Goal: Task Accomplishment & Management: Use online tool/utility

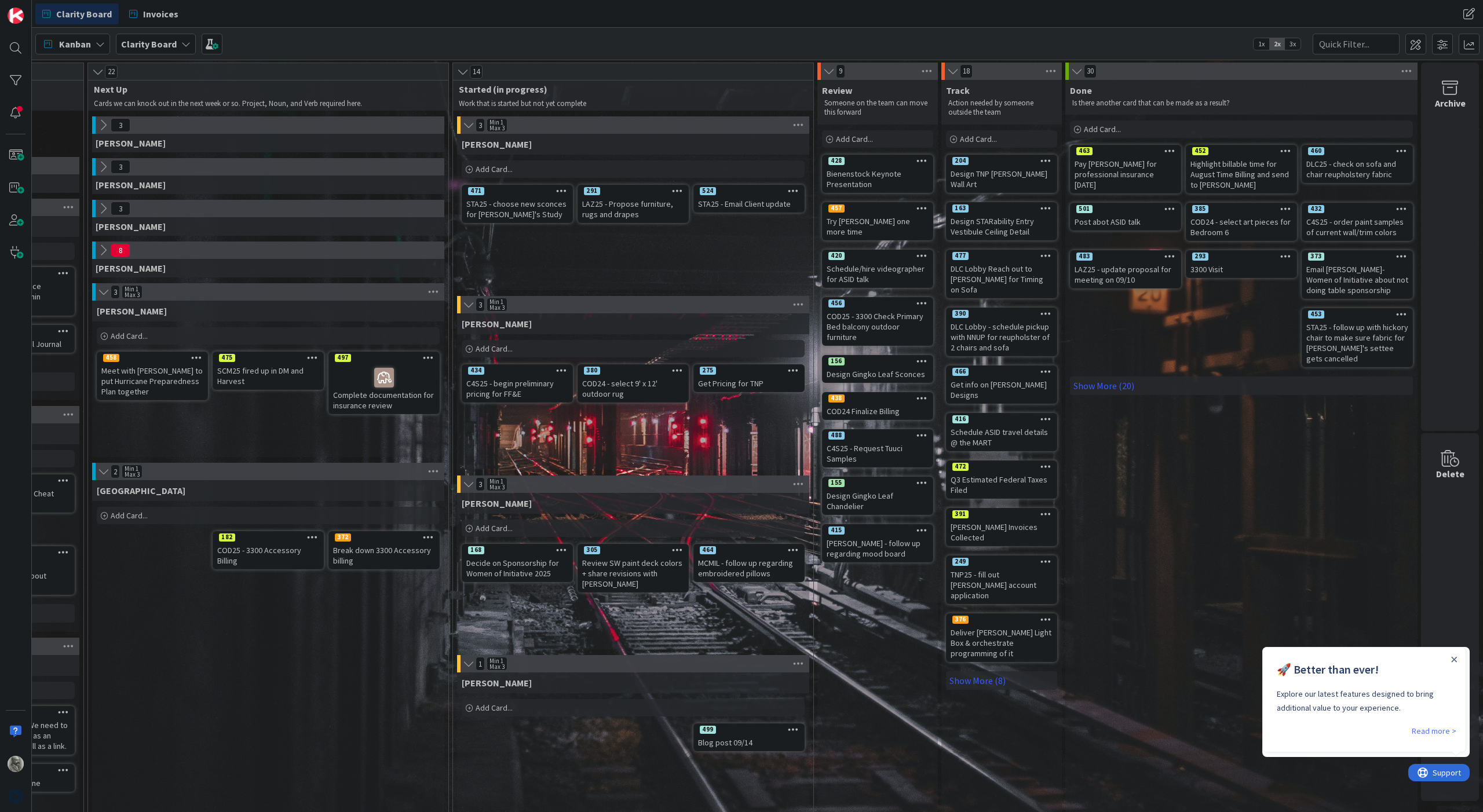
scroll to position [0, 545]
click at [1440, 729] on link "Read more >" at bounding box center [1434, 731] width 45 height 14
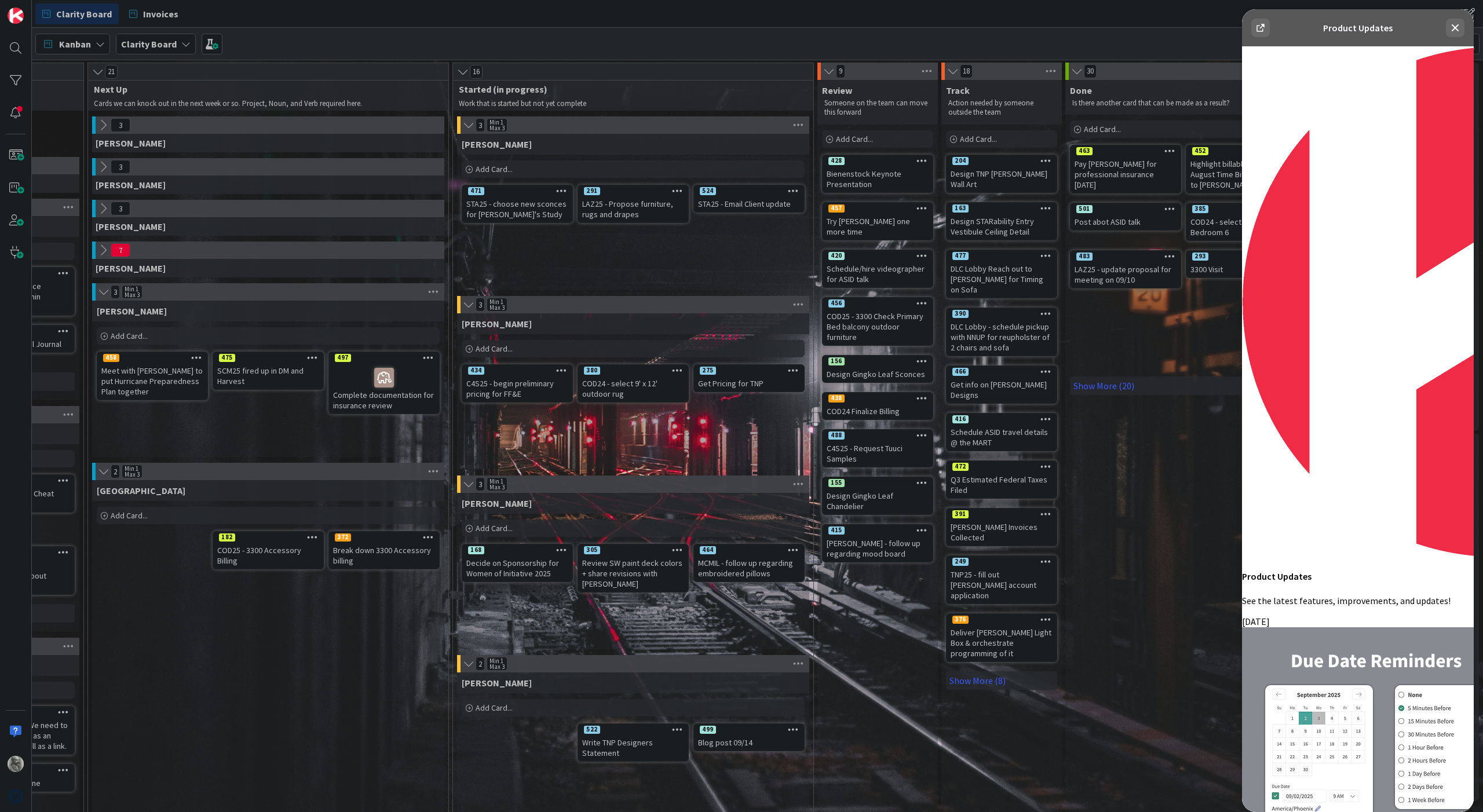
scroll to position [2328, 0]
click at [916, 633] on div "Review Someone on the team can move this forward Add Card... 428 Bienenstock Ke…" at bounding box center [878, 637] width 121 height 1114
click at [1456, 24] on icon at bounding box center [1455, 28] width 14 height 14
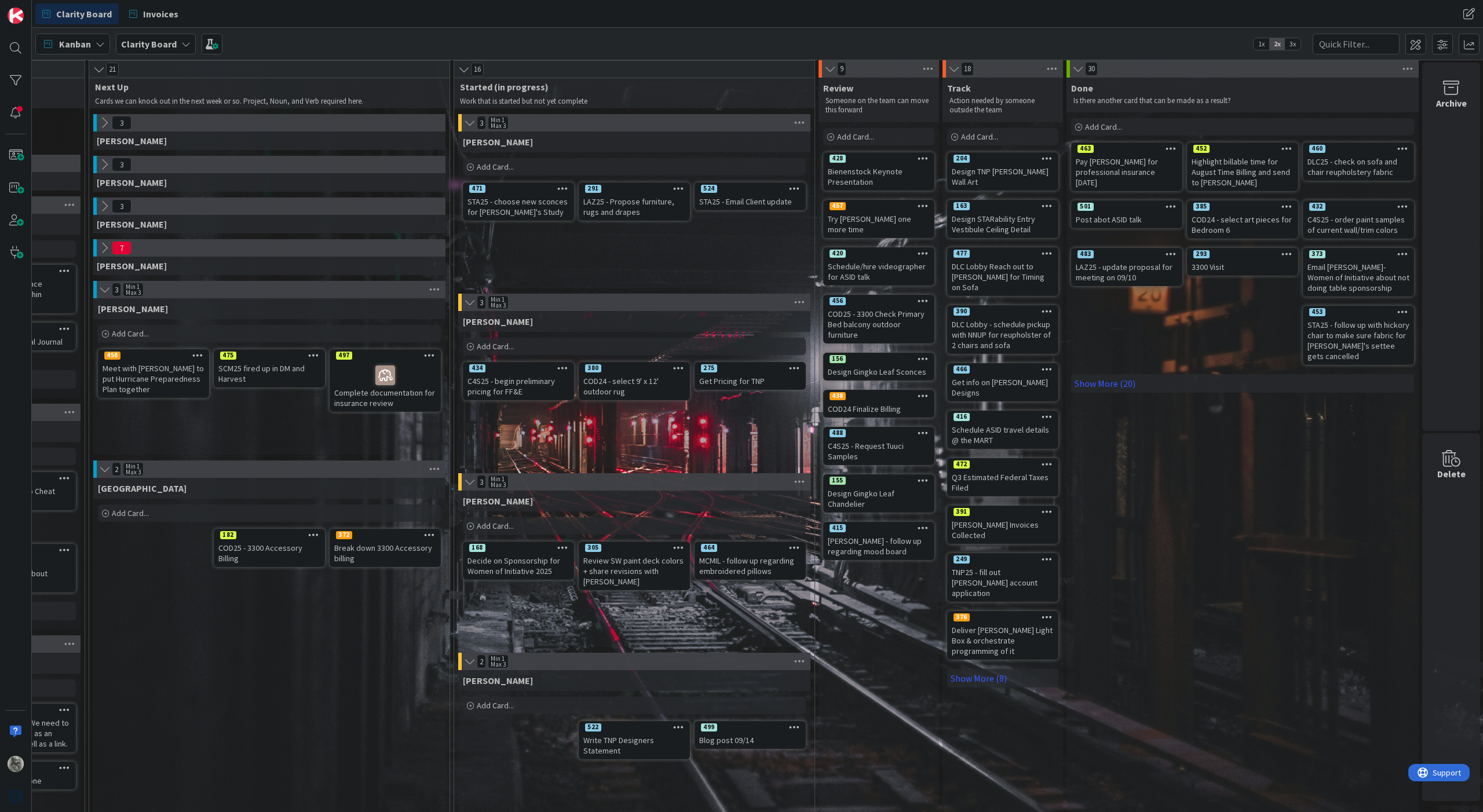
scroll to position [0, 544]
click at [1294, 44] on span "3x" at bounding box center [1293, 44] width 16 height 12
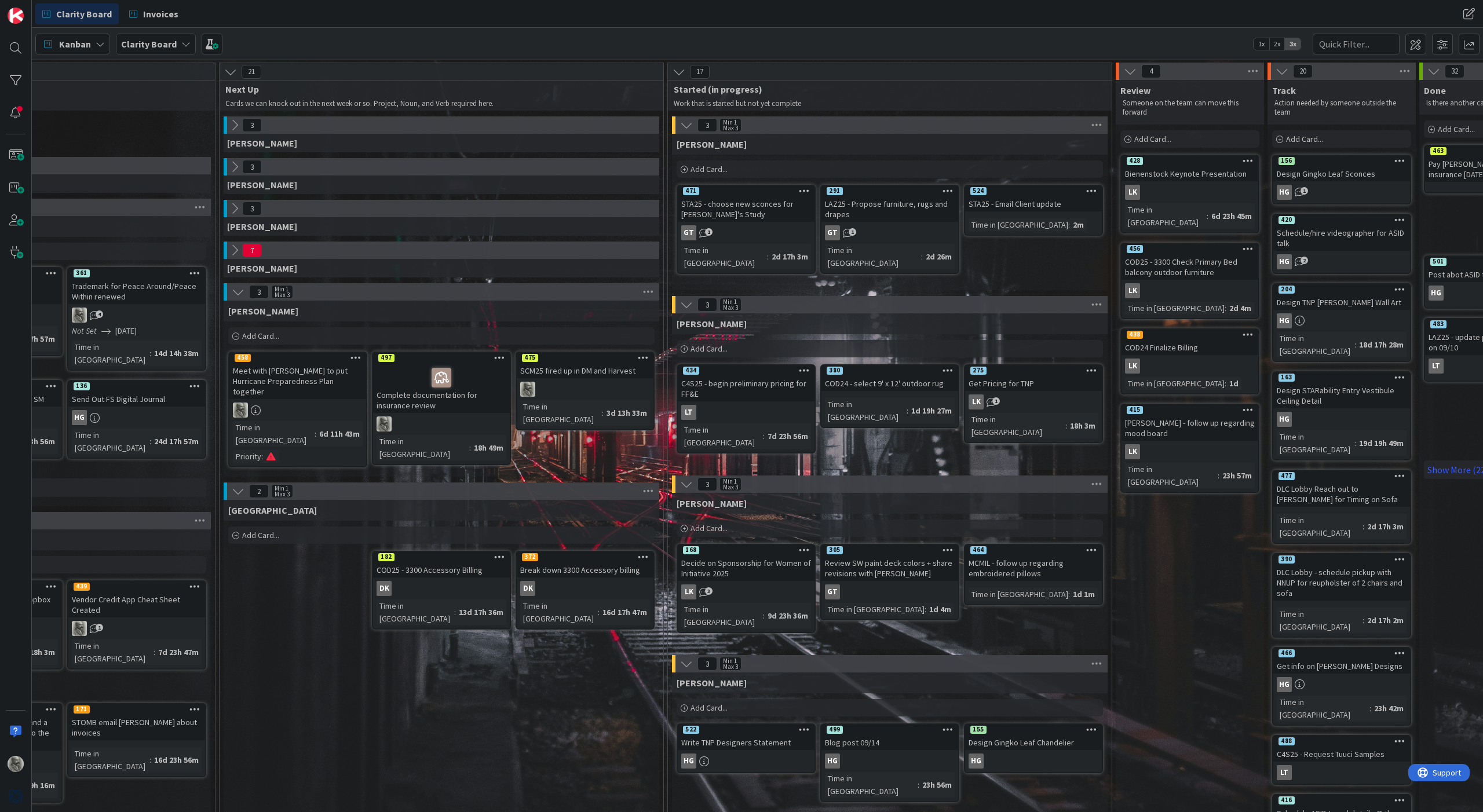
scroll to position [0, 553]
click at [234, 205] on icon at bounding box center [234, 208] width 13 height 13
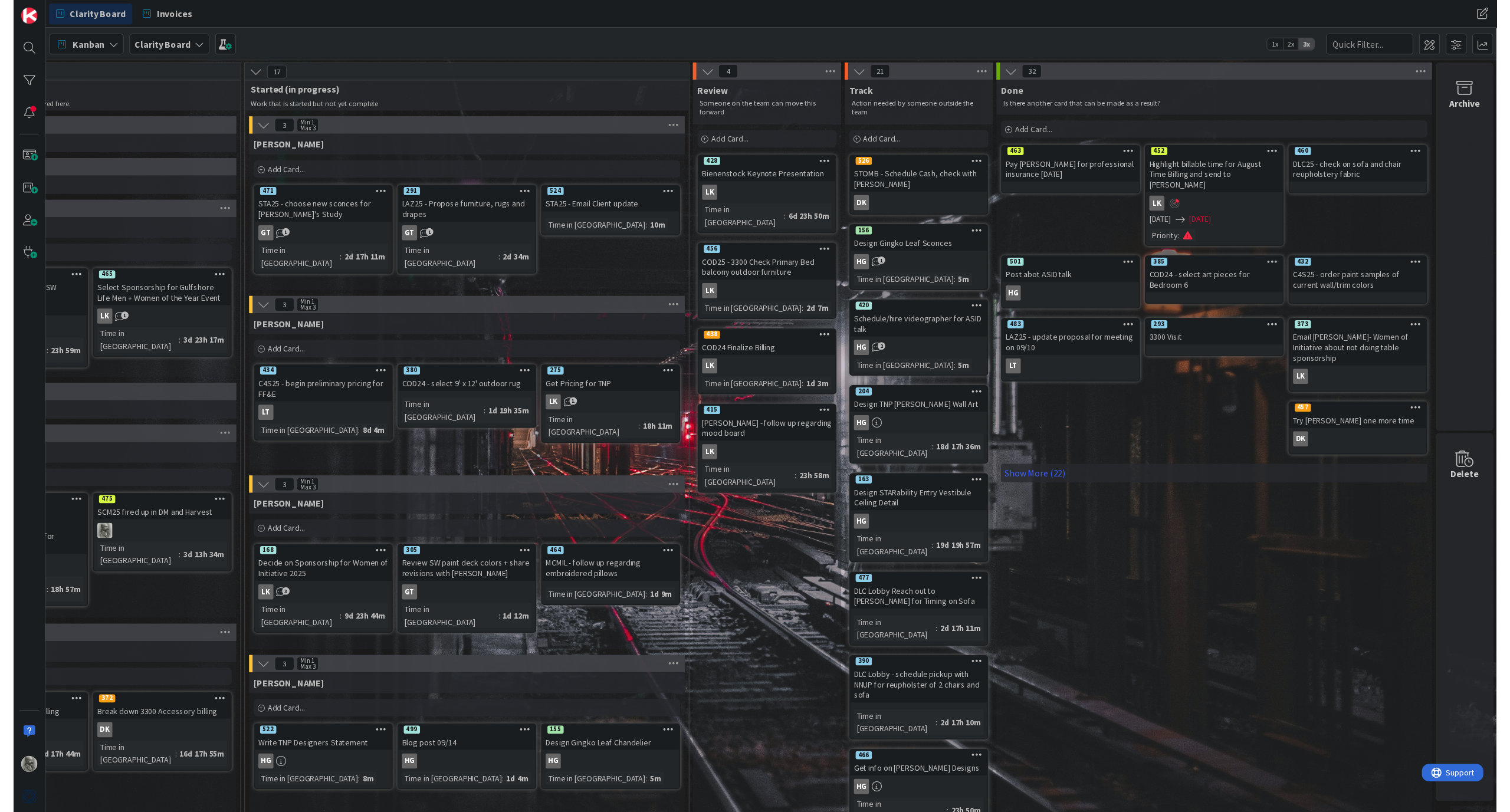
scroll to position [0, 1007]
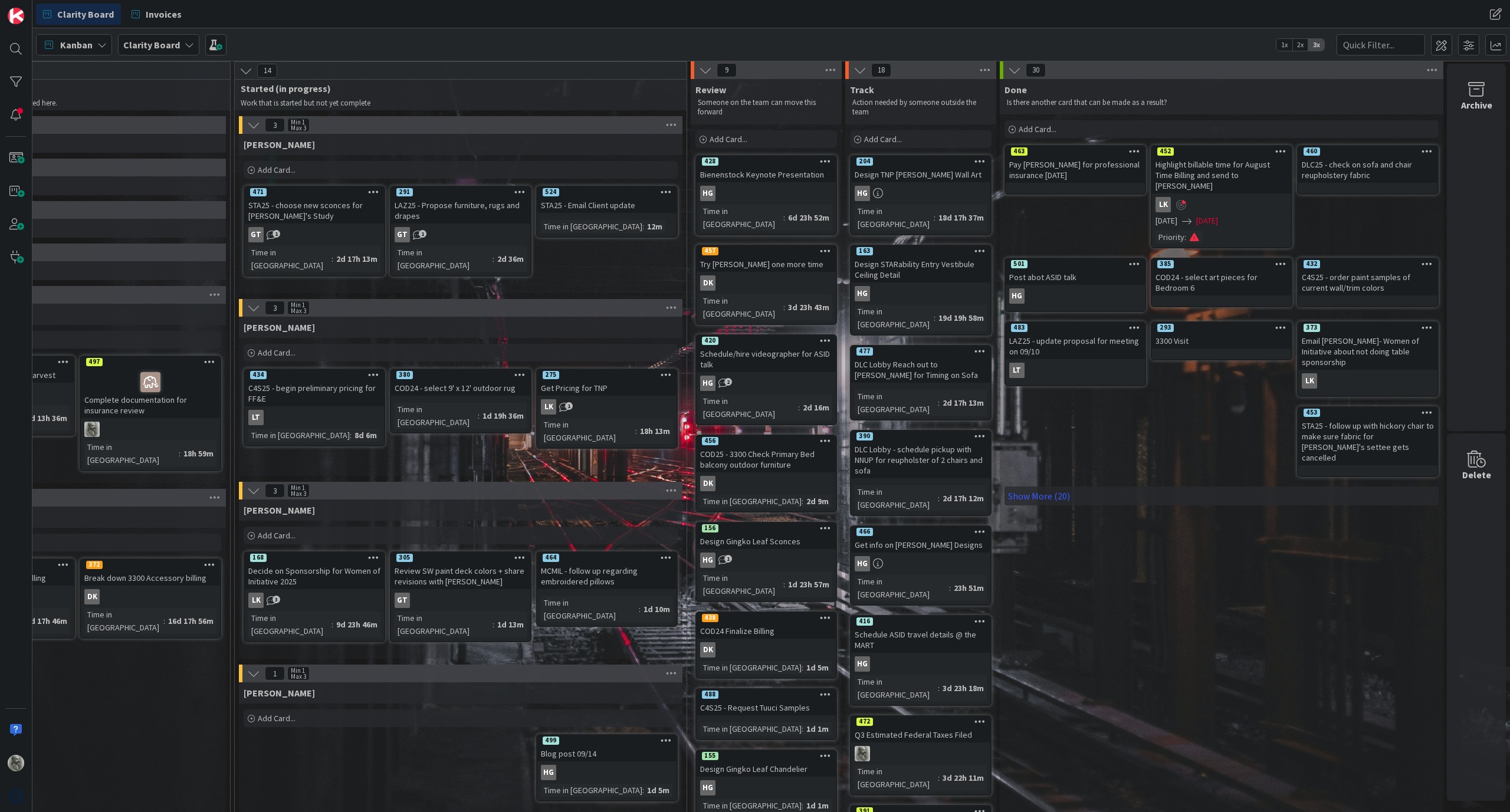
scroll to position [2, 1008]
click at [758, 347] on link "420 Schedule/hire videographer for ASID talk HG 2 Time in [GEOGRAPHIC_DATA] : 2…" at bounding box center [767, 380] width 142 height 91
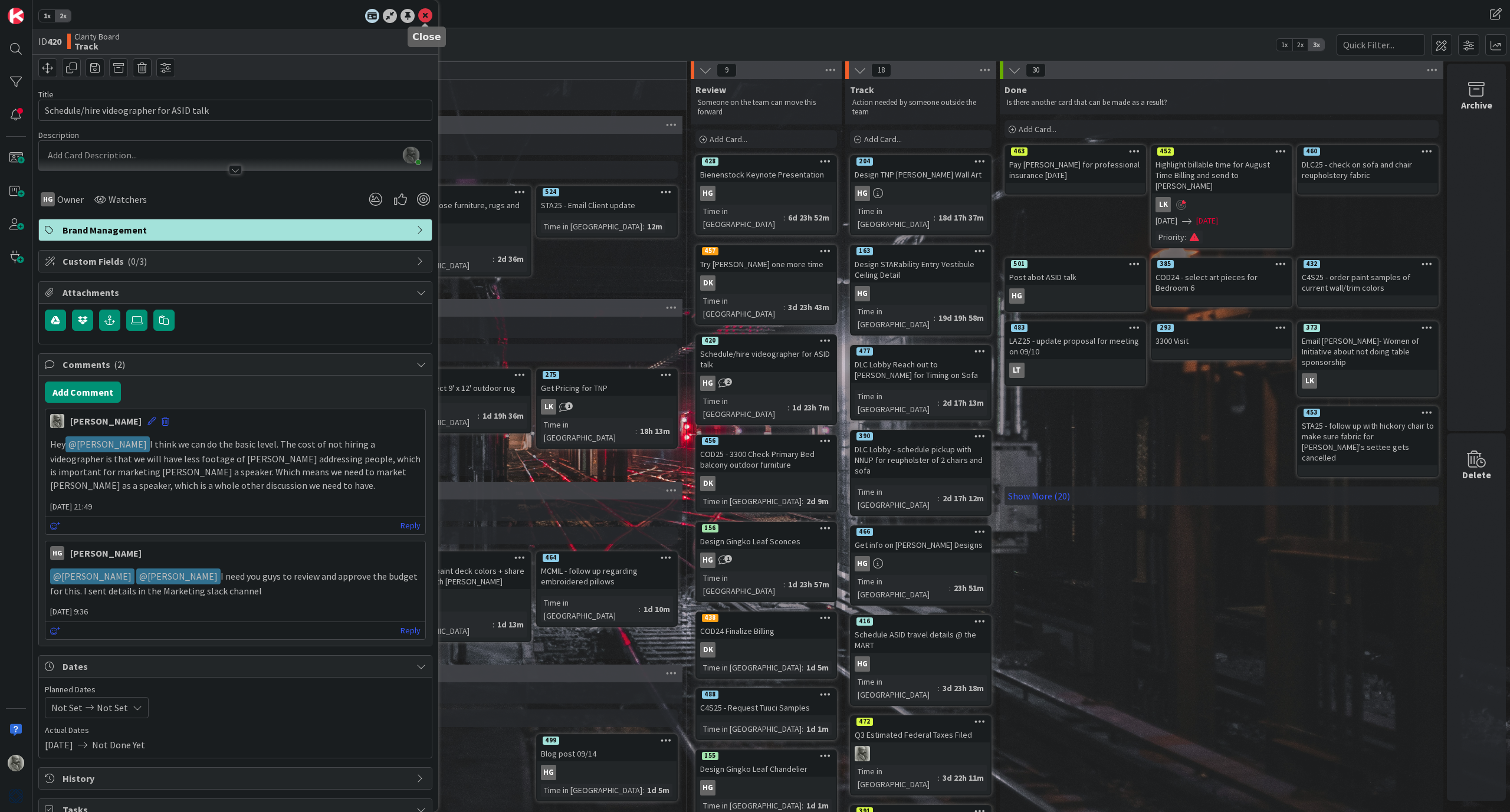
click at [427, 12] on icon at bounding box center [426, 16] width 14 height 14
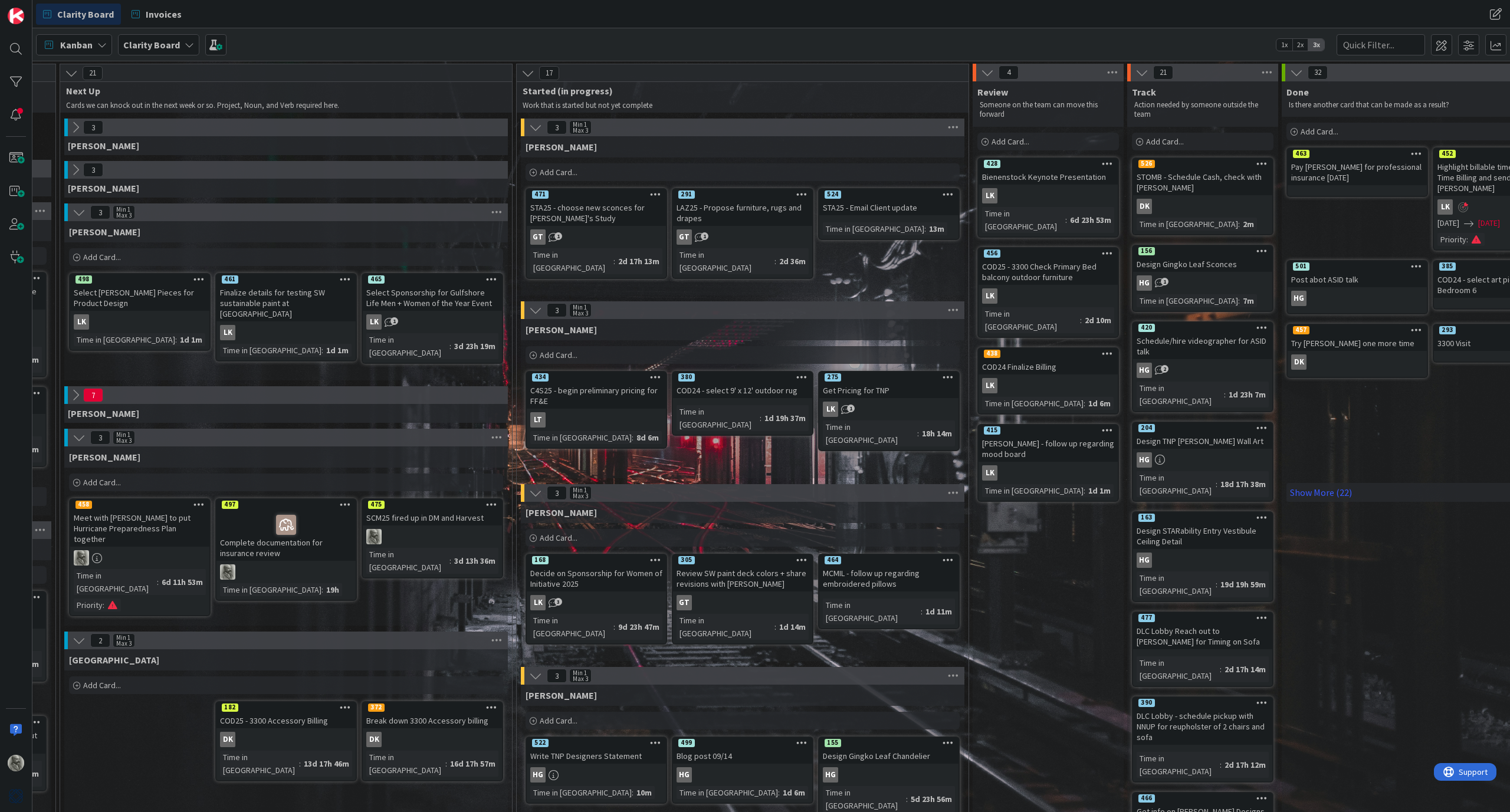
scroll to position [0, 726]
click at [76, 397] on icon at bounding box center [76, 395] width 13 height 13
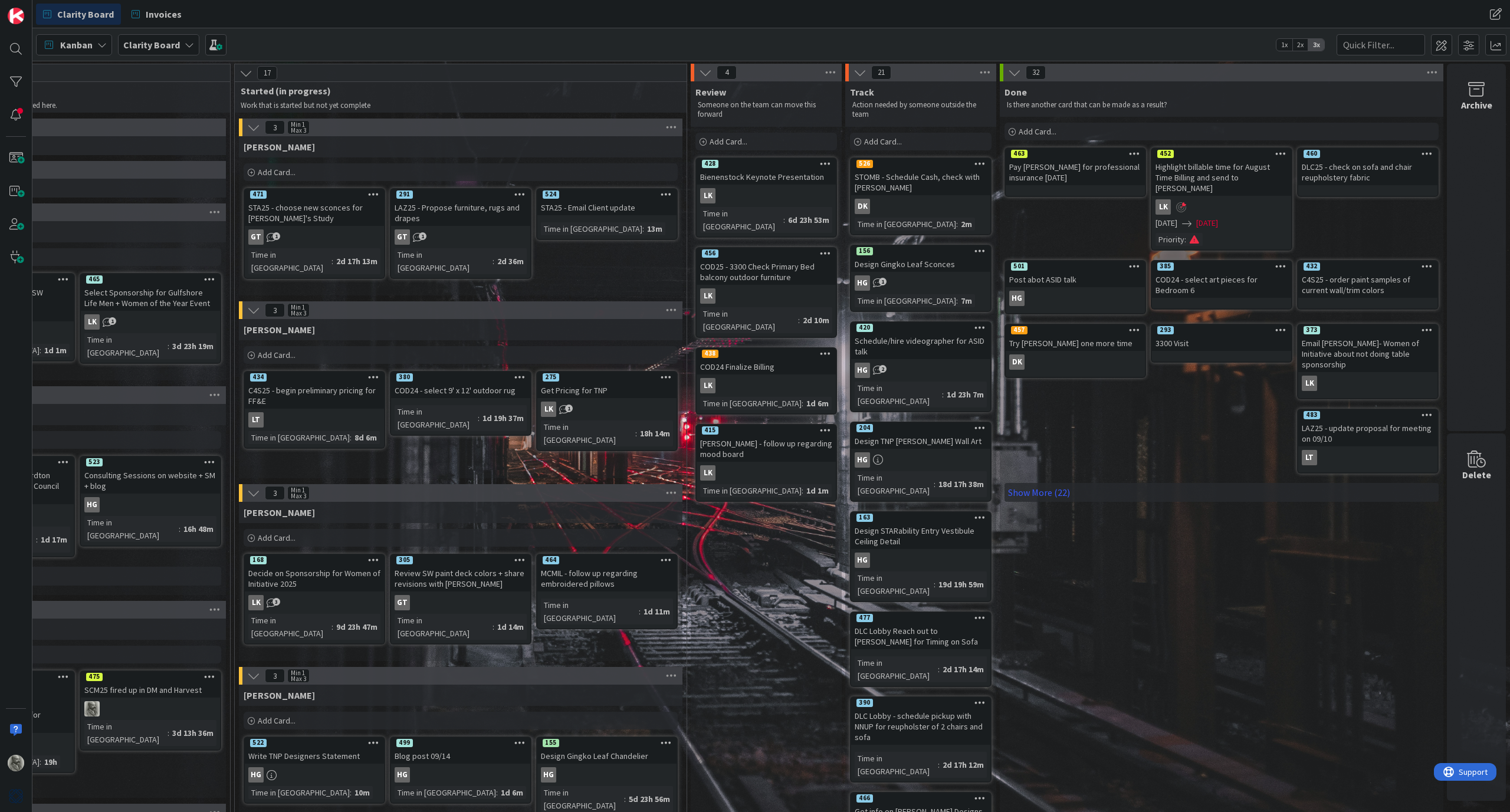
scroll to position [0, 1008]
click at [1048, 483] on link "Show More (22)" at bounding box center [1222, 492] width 434 height 19
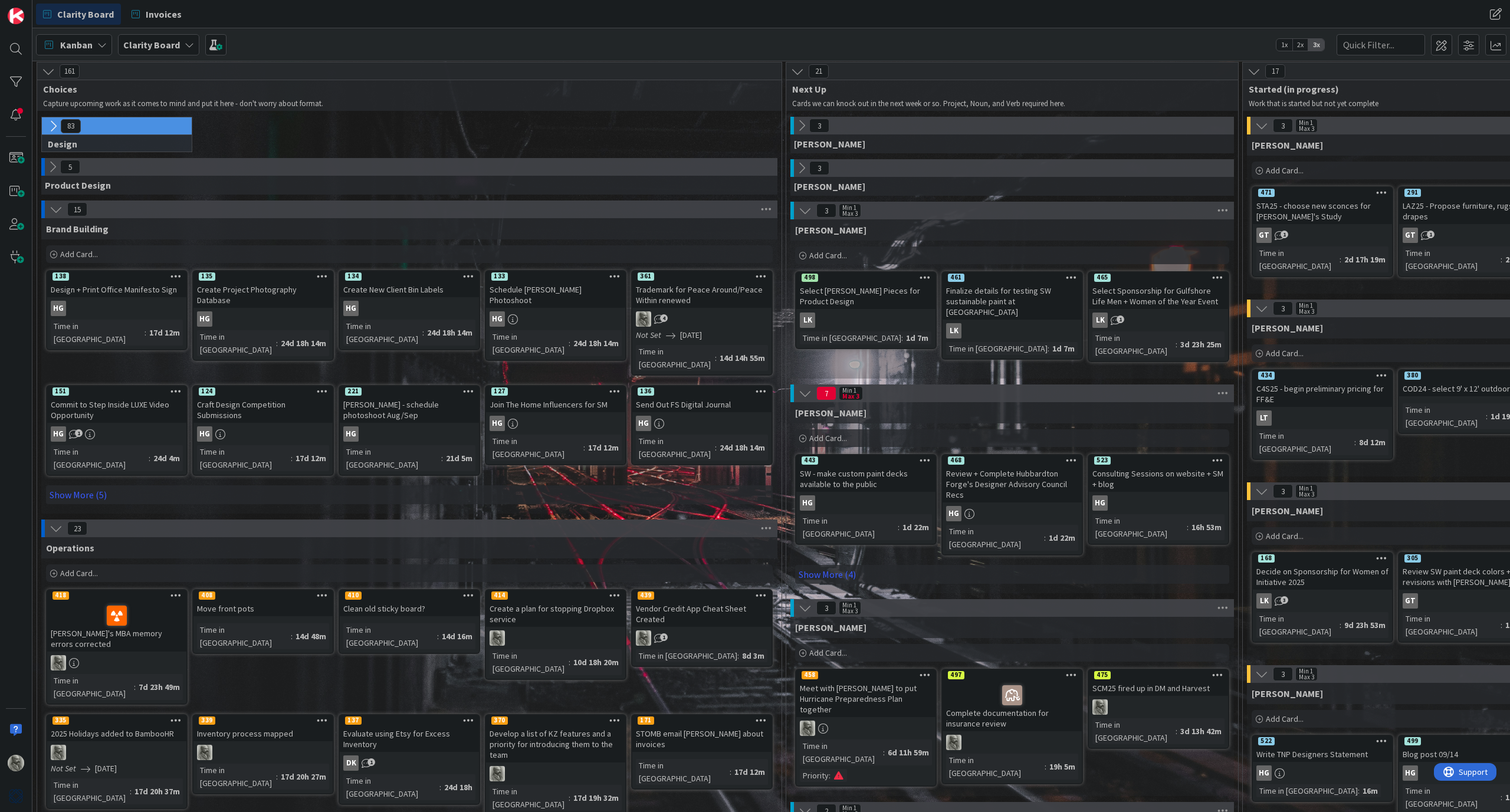
scroll to position [2, 0]
click at [53, 126] on icon at bounding box center [53, 126] width 13 height 13
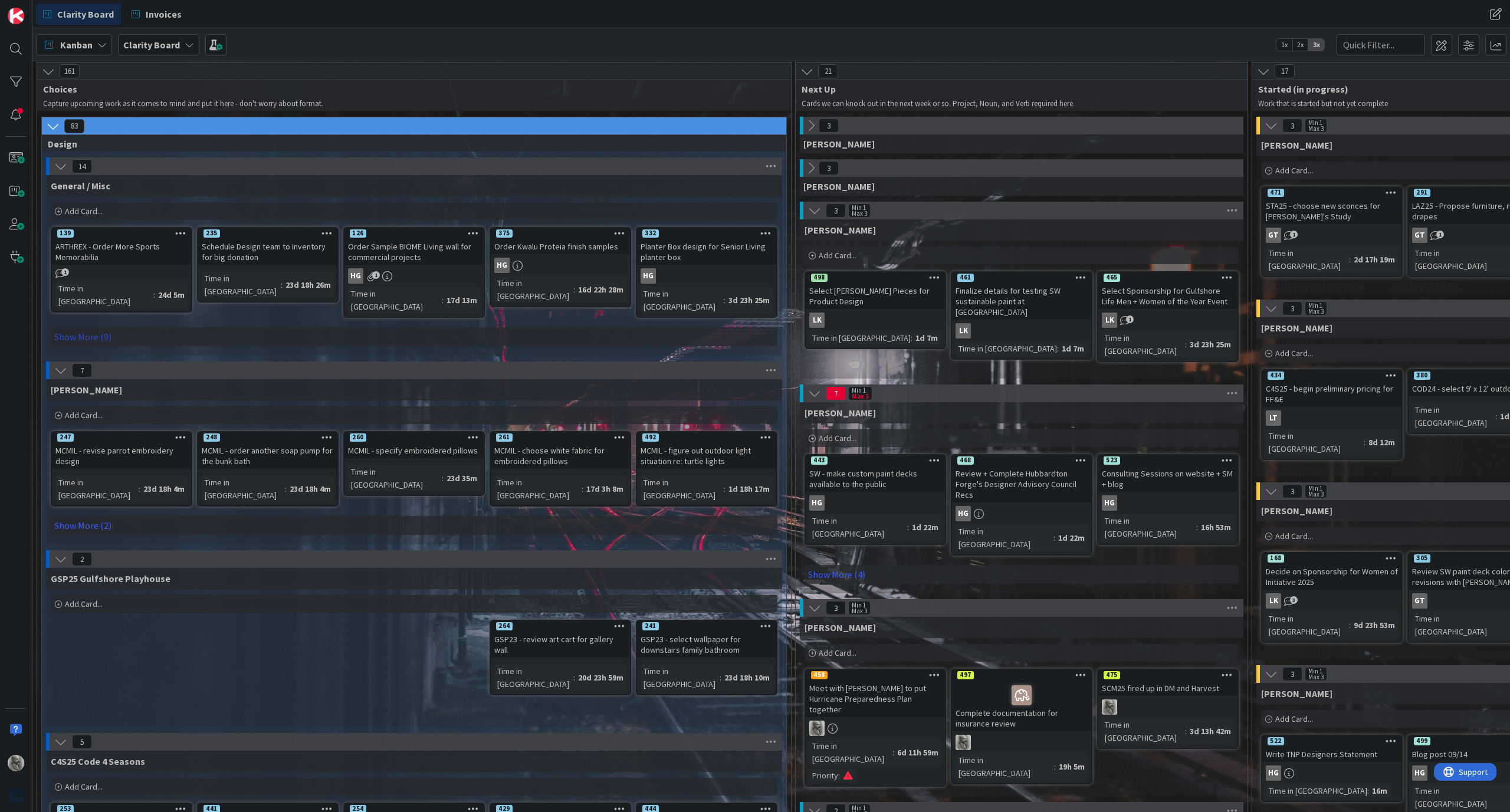
click at [239, 327] on link "Show More (9)" at bounding box center [414, 337] width 727 height 19
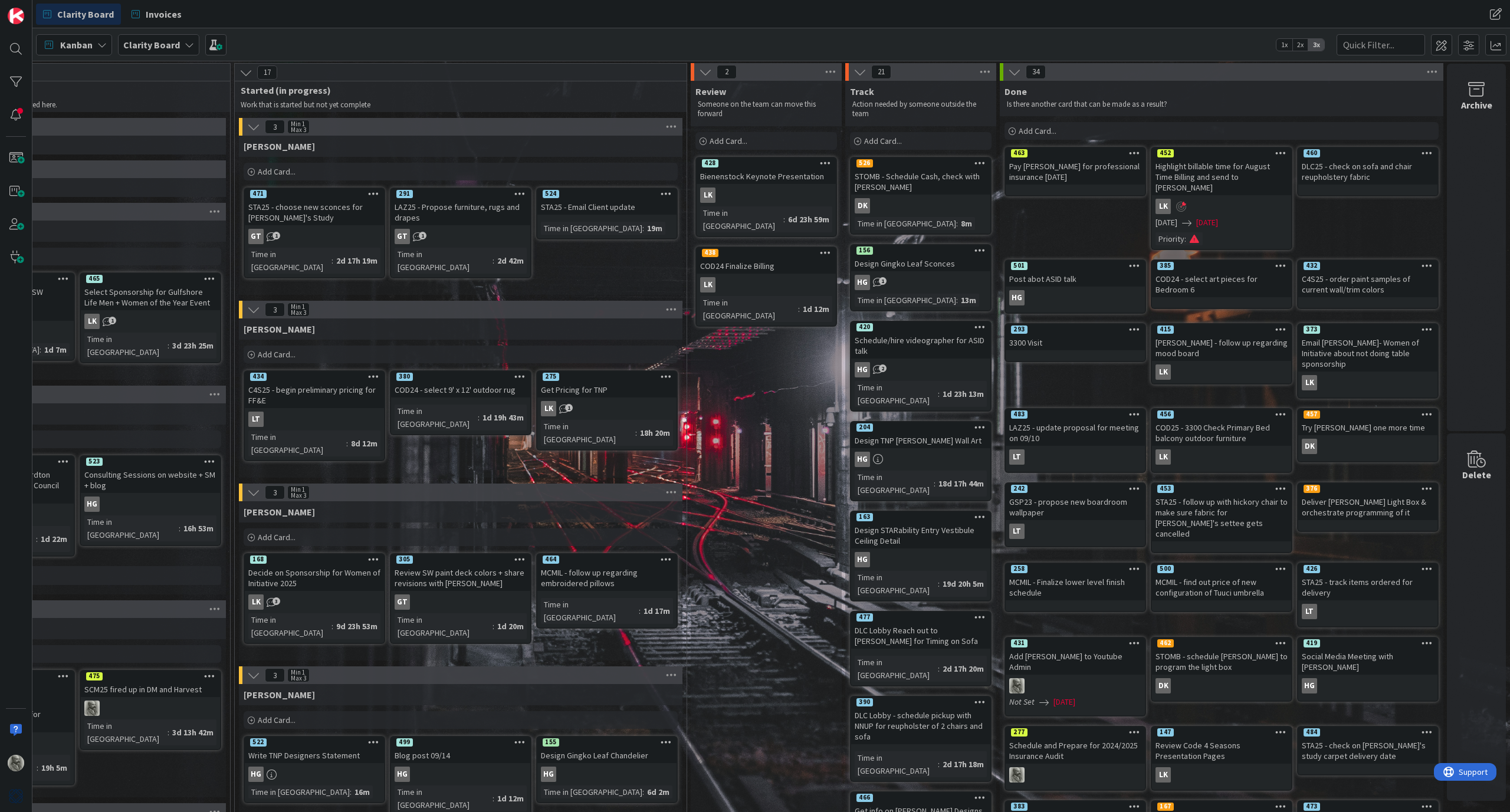
scroll to position [1, 1018]
